Goal: Task Accomplishment & Management: Use online tool/utility

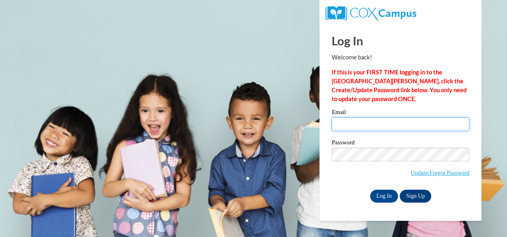
click at [362, 125] on input "Email" at bounding box center [401, 124] width 138 height 14
type input "kristigrumm@yahoo.com"
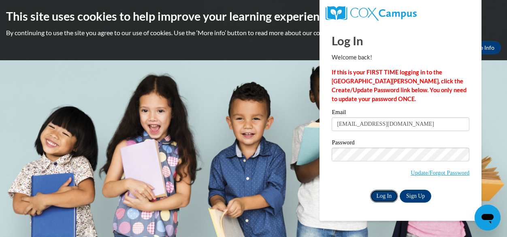
click at [383, 192] on input "Log In" at bounding box center [384, 196] width 28 height 13
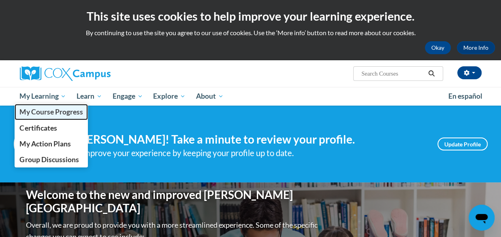
click at [62, 109] on span "My Course Progress" at bounding box center [50, 112] width 63 height 9
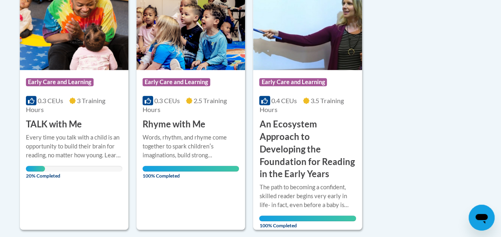
scroll to position [224, 0]
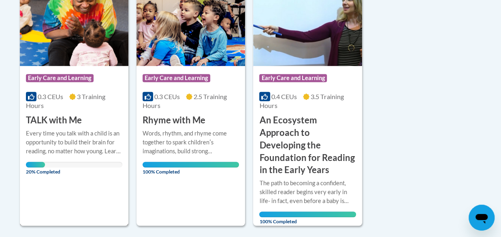
click at [68, 118] on h3 "TALK with Me" at bounding box center [54, 120] width 56 height 13
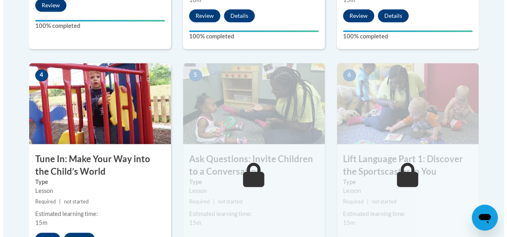
scroll to position [434, 0]
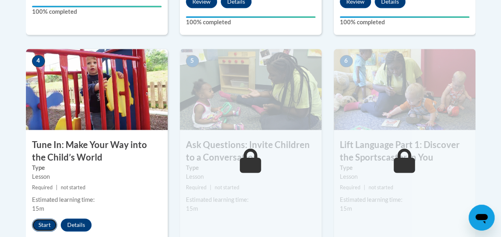
click at [52, 226] on button "Start" at bounding box center [44, 225] width 25 height 13
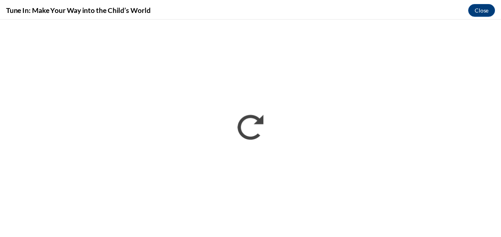
scroll to position [0, 0]
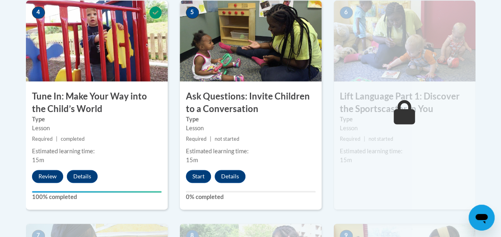
scroll to position [500, 0]
